Goal: Information Seeking & Learning: Learn about a topic

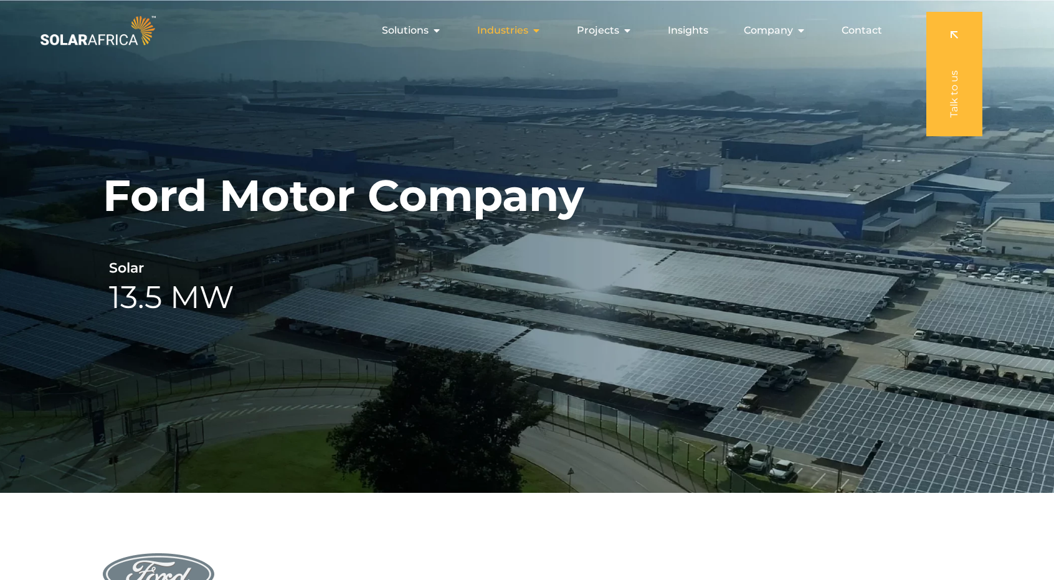
click at [535, 27] on icon "Menu" at bounding box center [536, 31] width 10 height 10
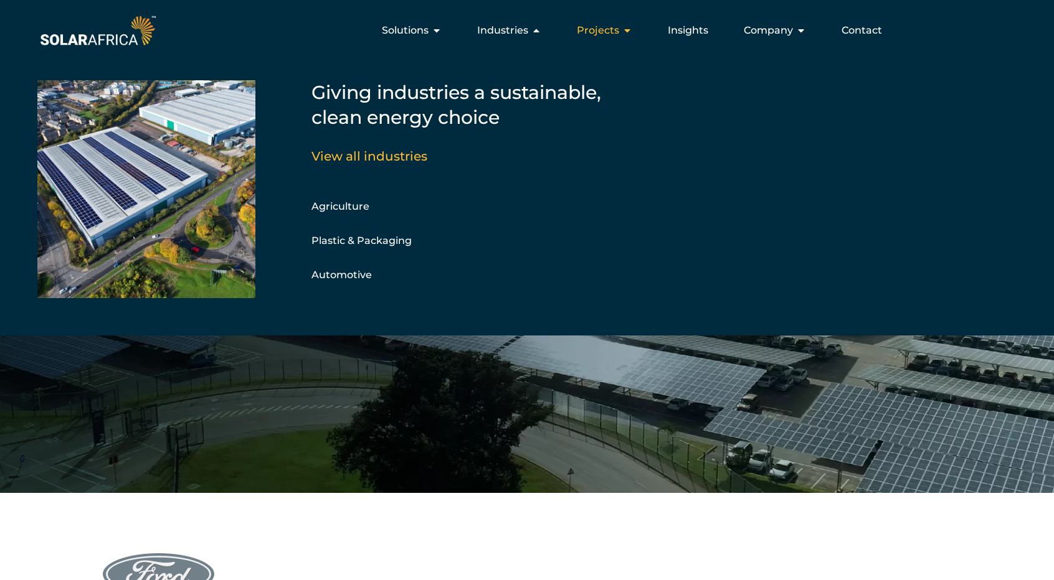
click at [629, 38] on button "Close Projects Open Projects" at bounding box center [627, 30] width 10 height 15
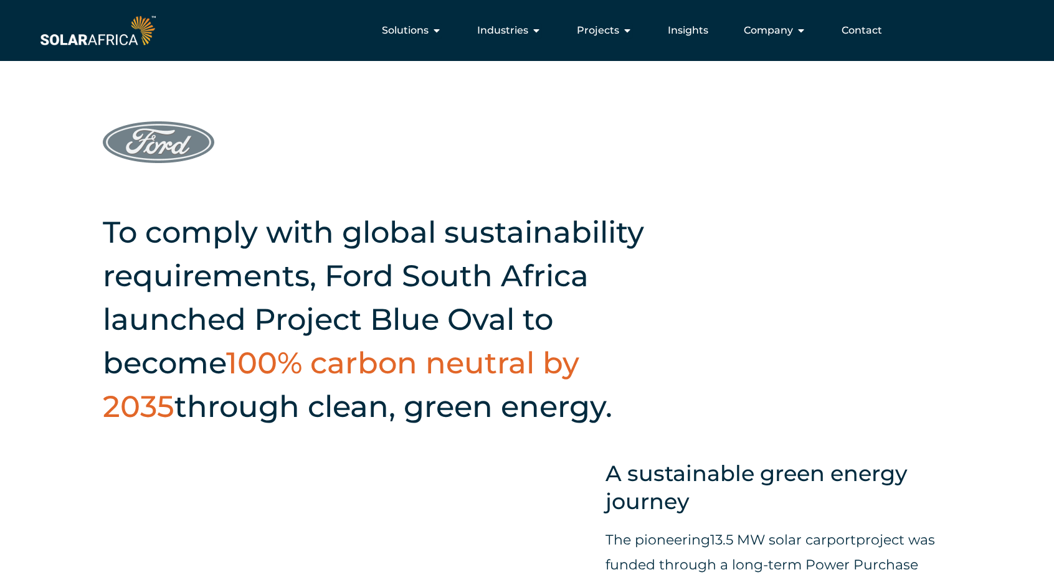
scroll to position [311, 0]
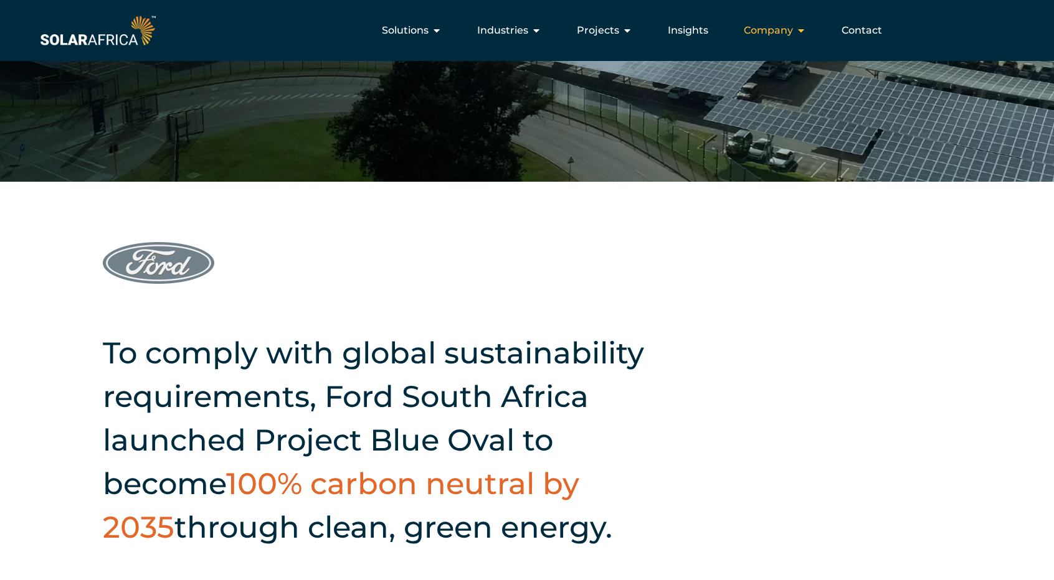
click at [797, 29] on icon "Menu" at bounding box center [801, 31] width 10 height 10
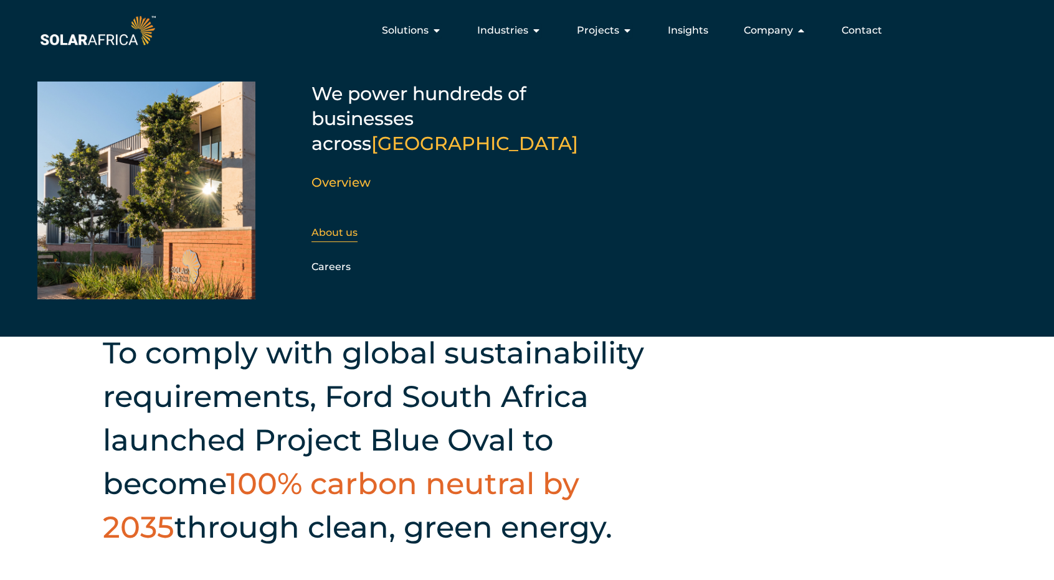
click at [346, 227] on link "About us" at bounding box center [334, 233] width 46 height 12
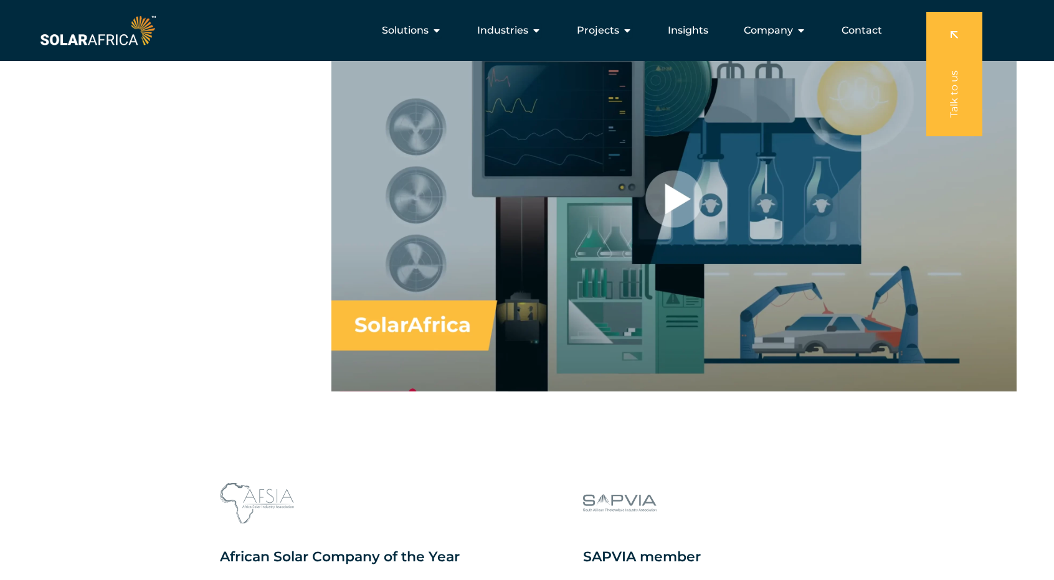
scroll to position [872, 0]
